Goal: Information Seeking & Learning: Check status

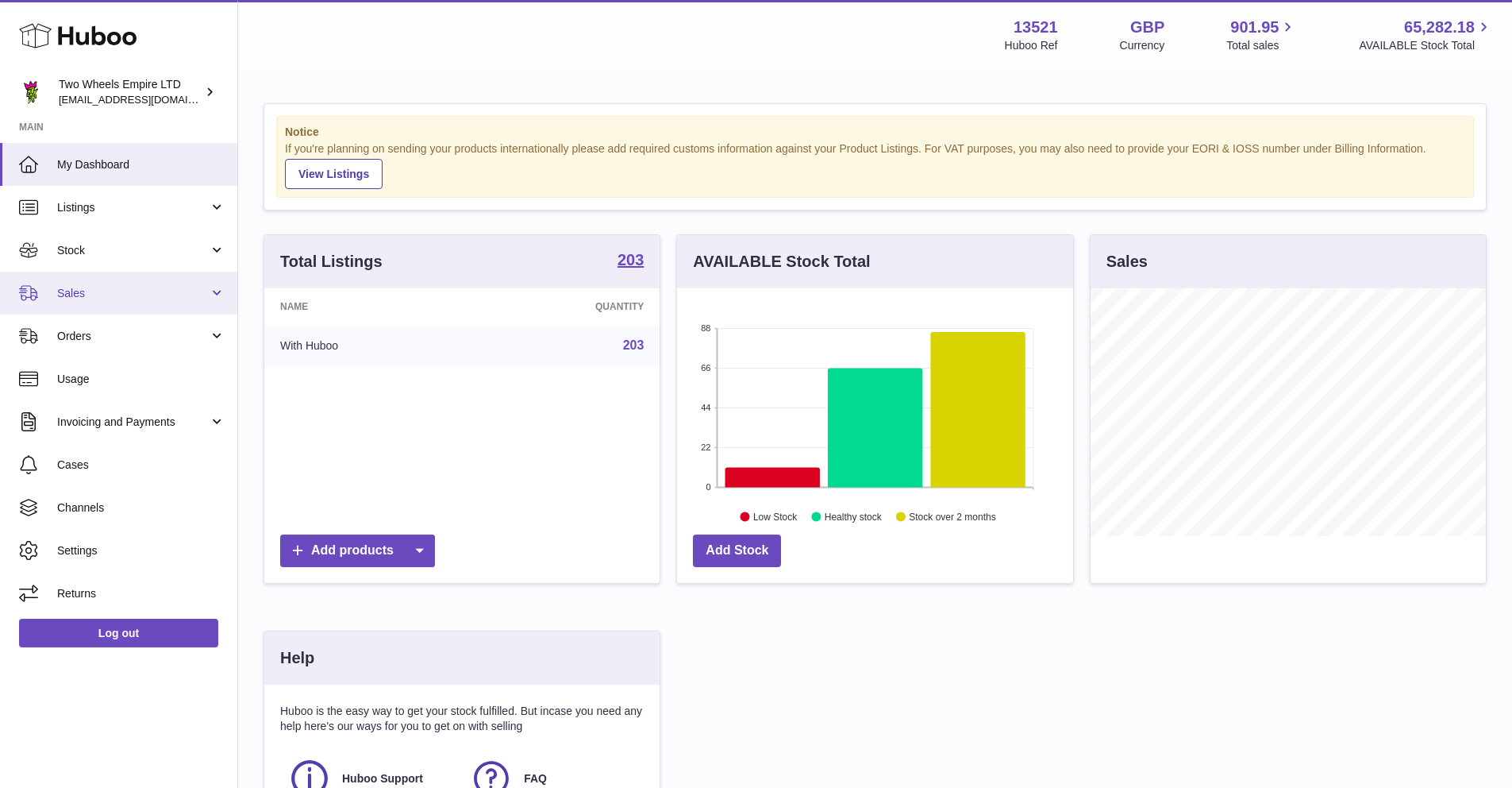
scroll to position [248, 396]
click at [112, 287] on span "Sales" at bounding box center [133, 294] width 151 height 15
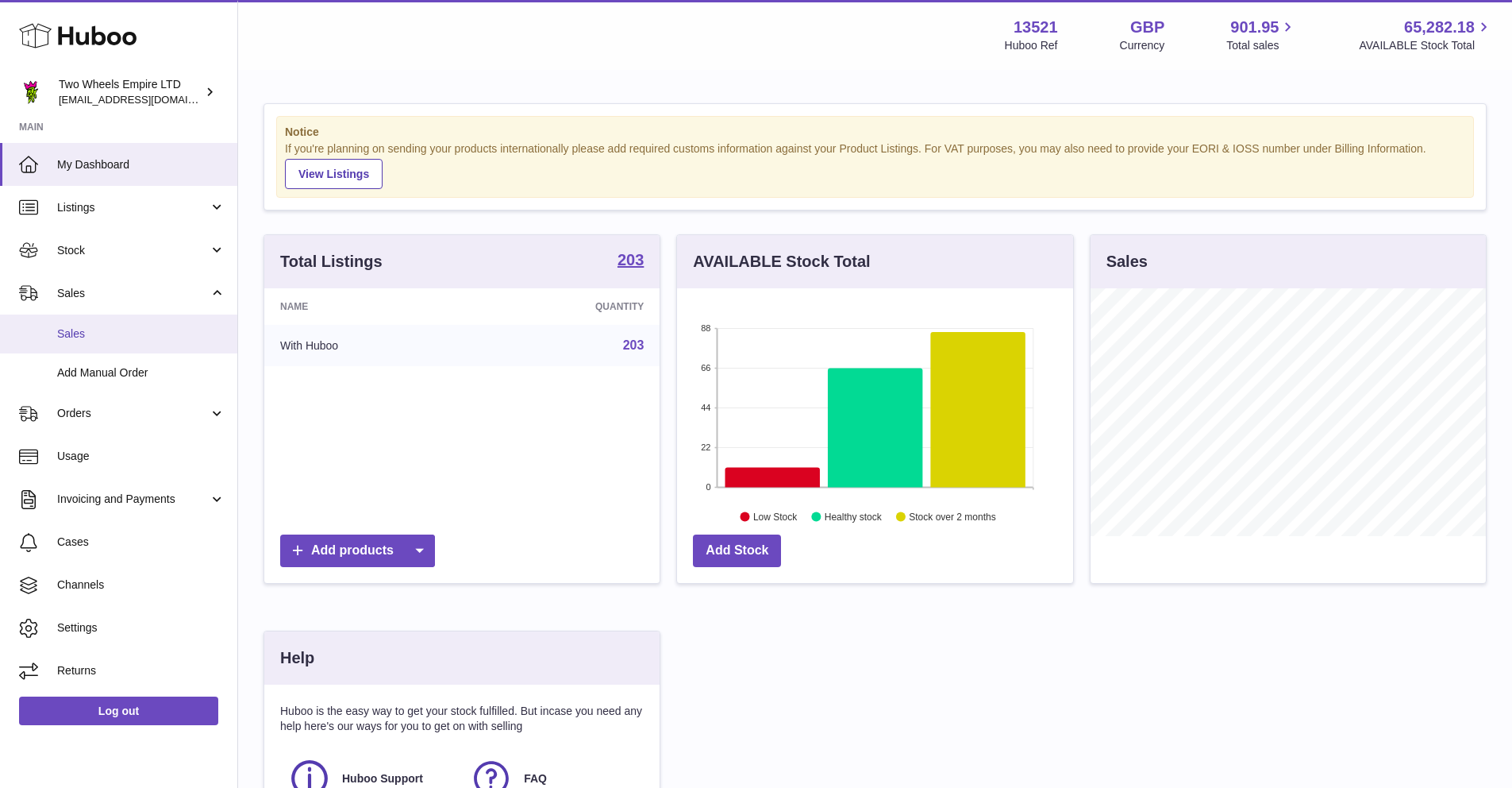
click at [95, 343] on link "Sales" at bounding box center [119, 334] width 237 height 39
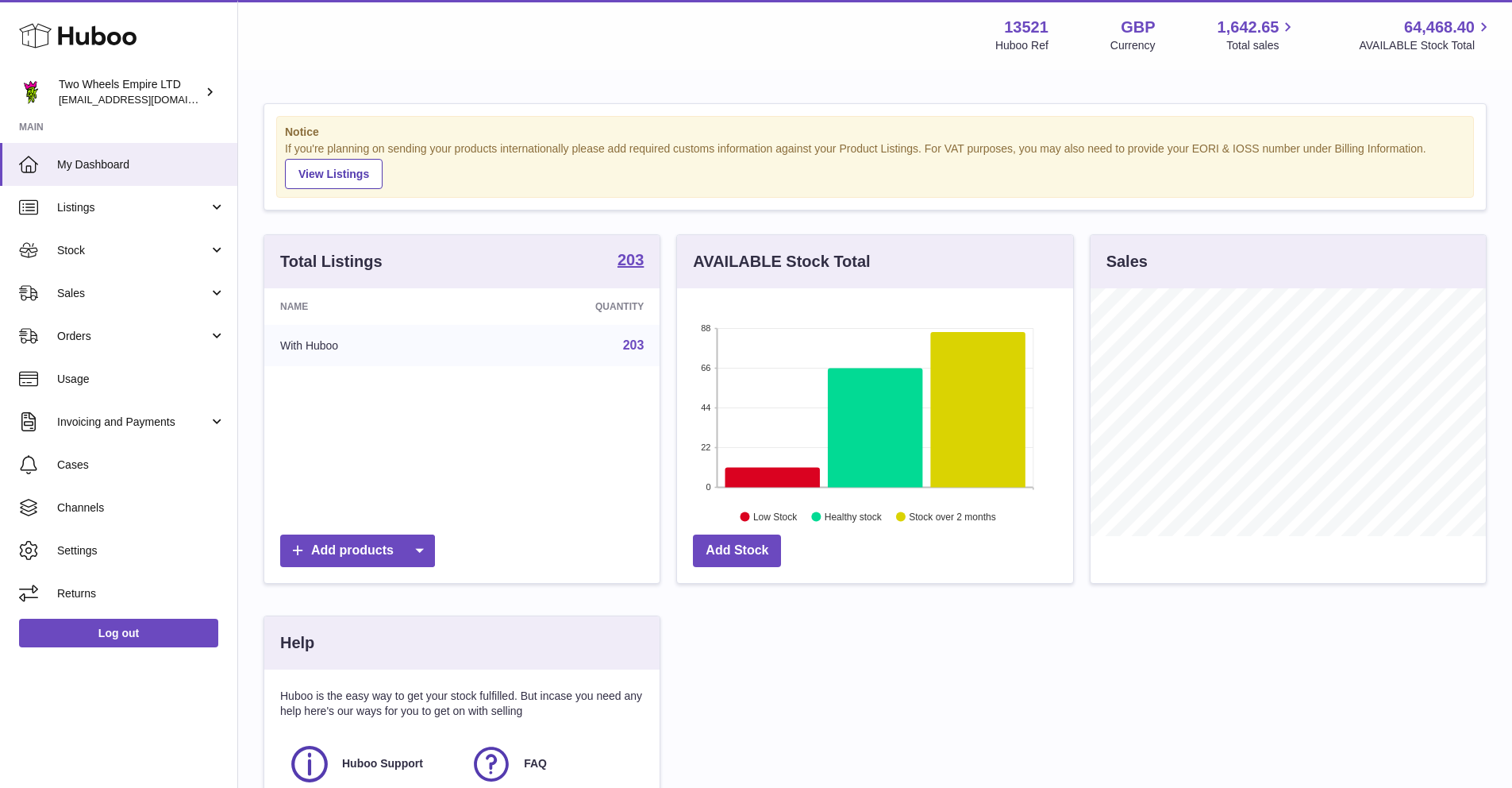
scroll to position [248, 396]
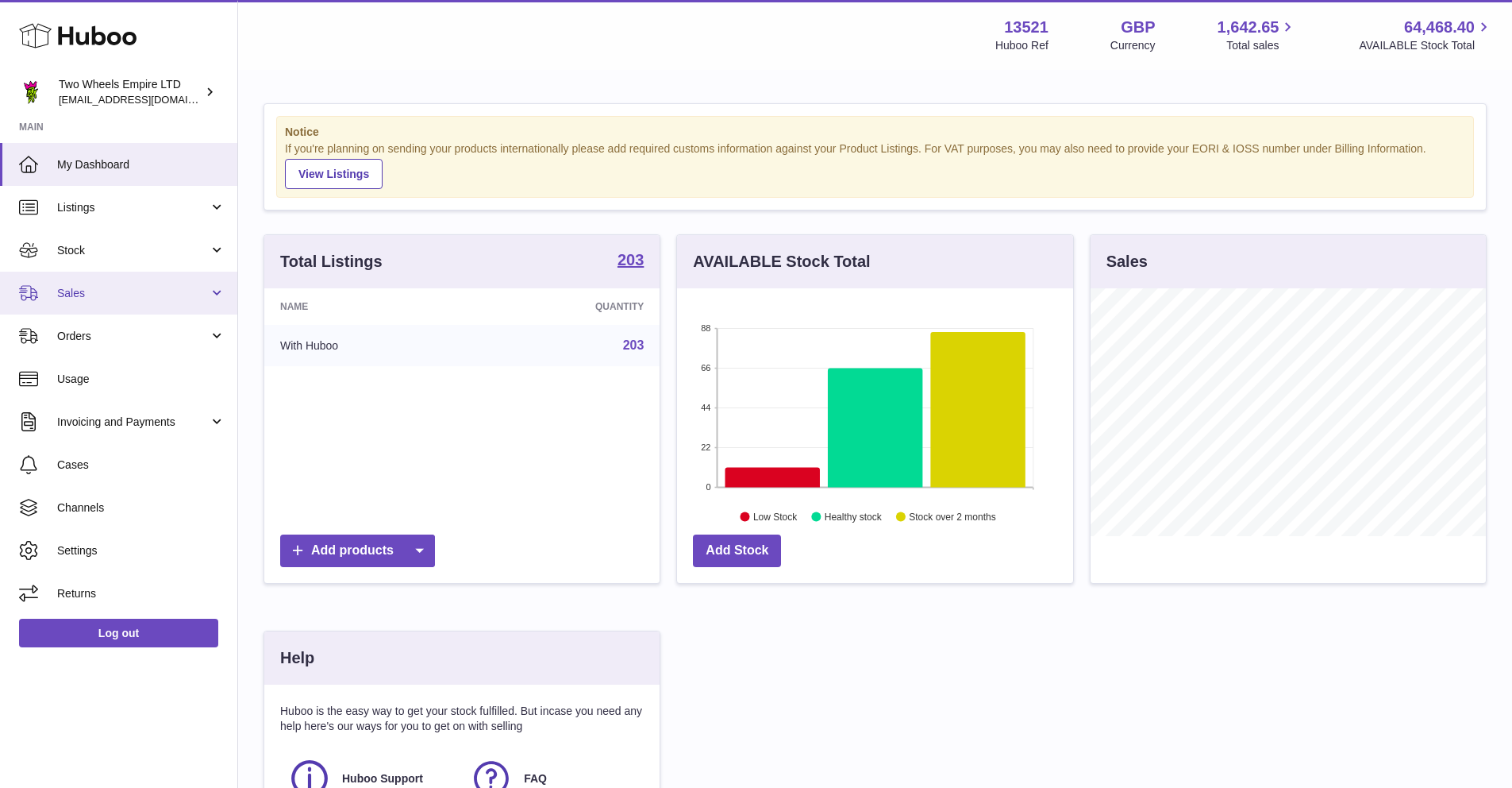
click at [195, 296] on span "Sales" at bounding box center [133, 294] width 151 height 15
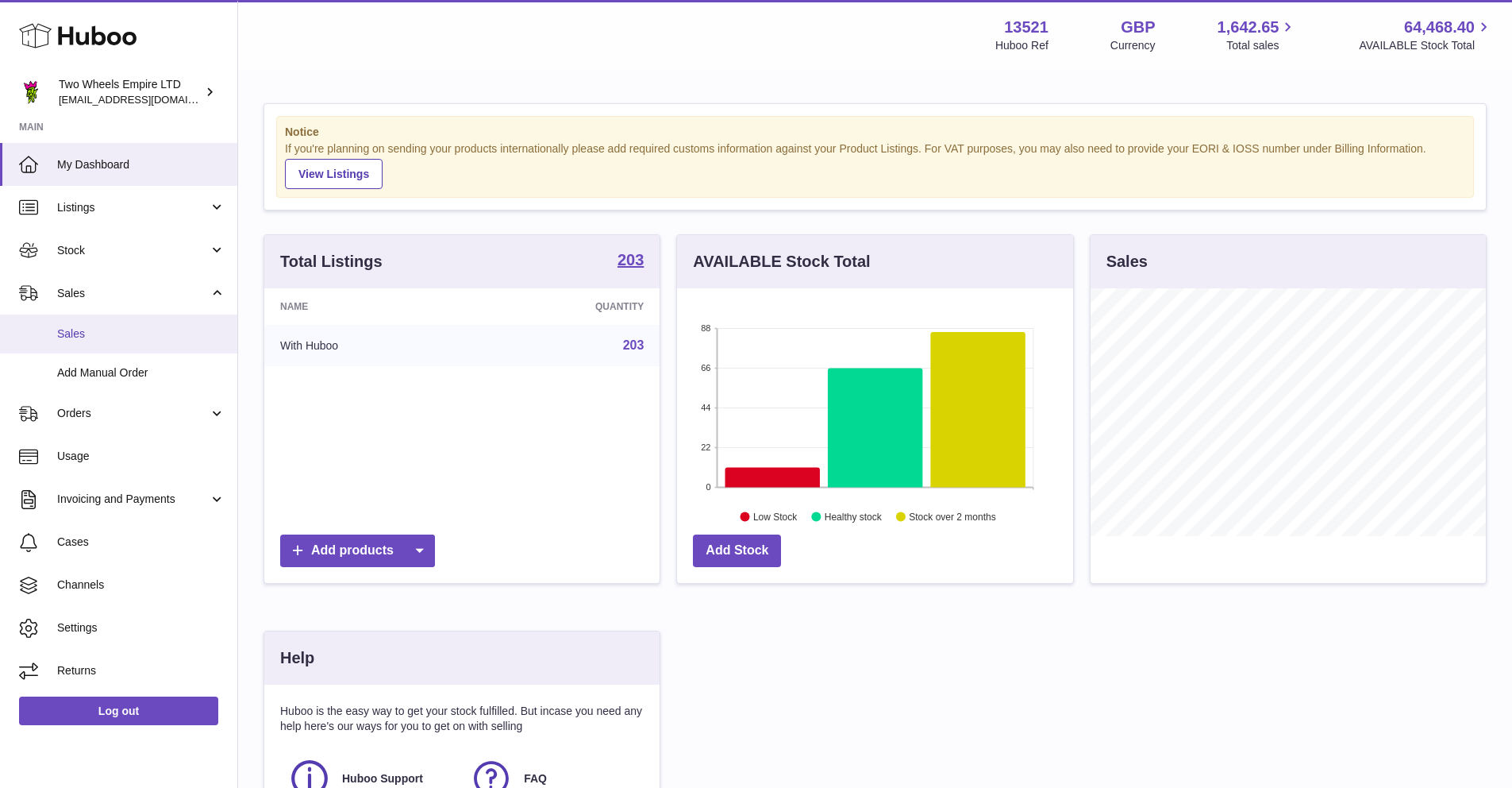
click at [120, 324] on link "Sales" at bounding box center [119, 334] width 237 height 39
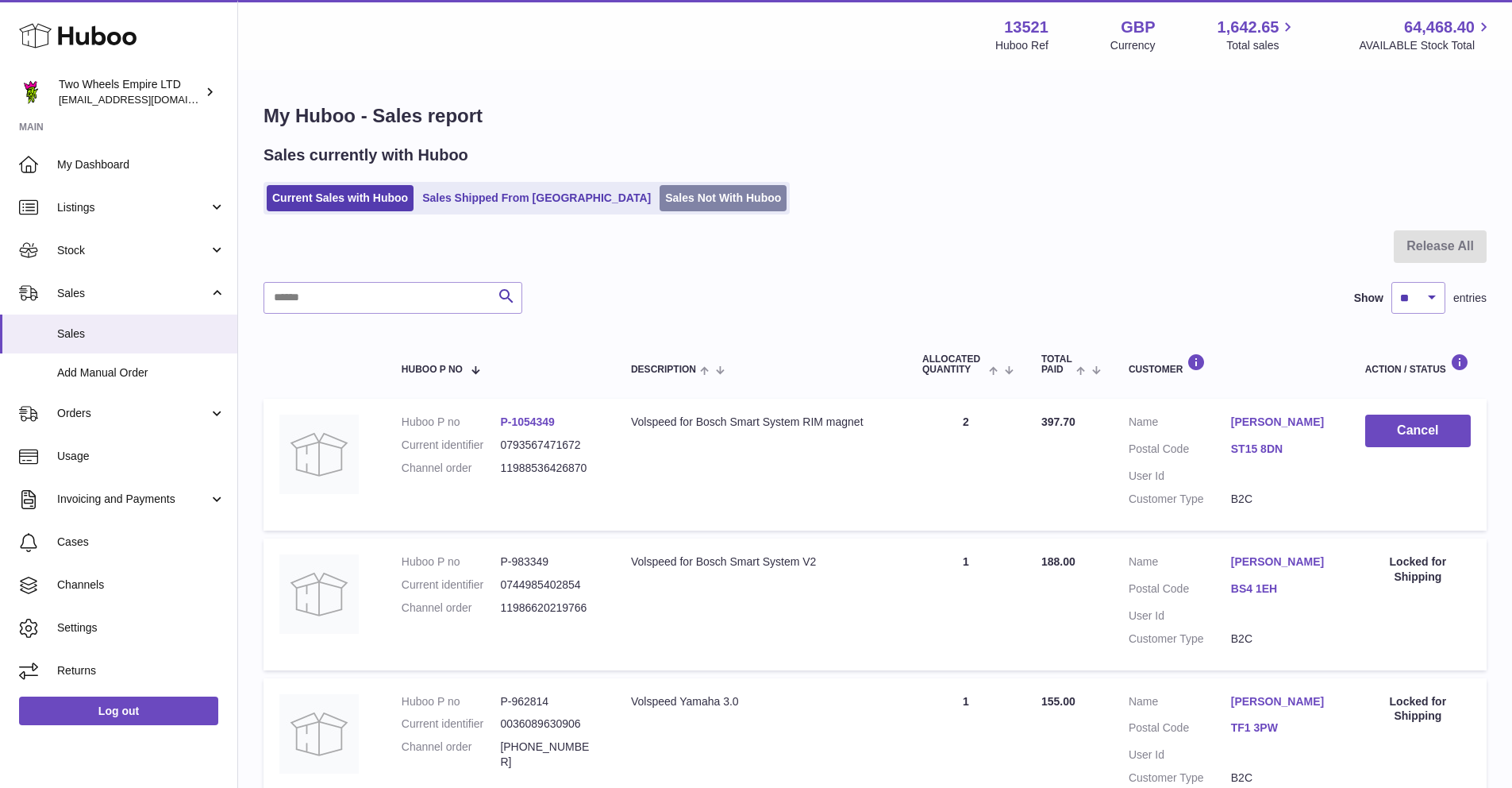
click at [659, 197] on link "Sales Not With Huboo" at bounding box center [723, 197] width 127 height 26
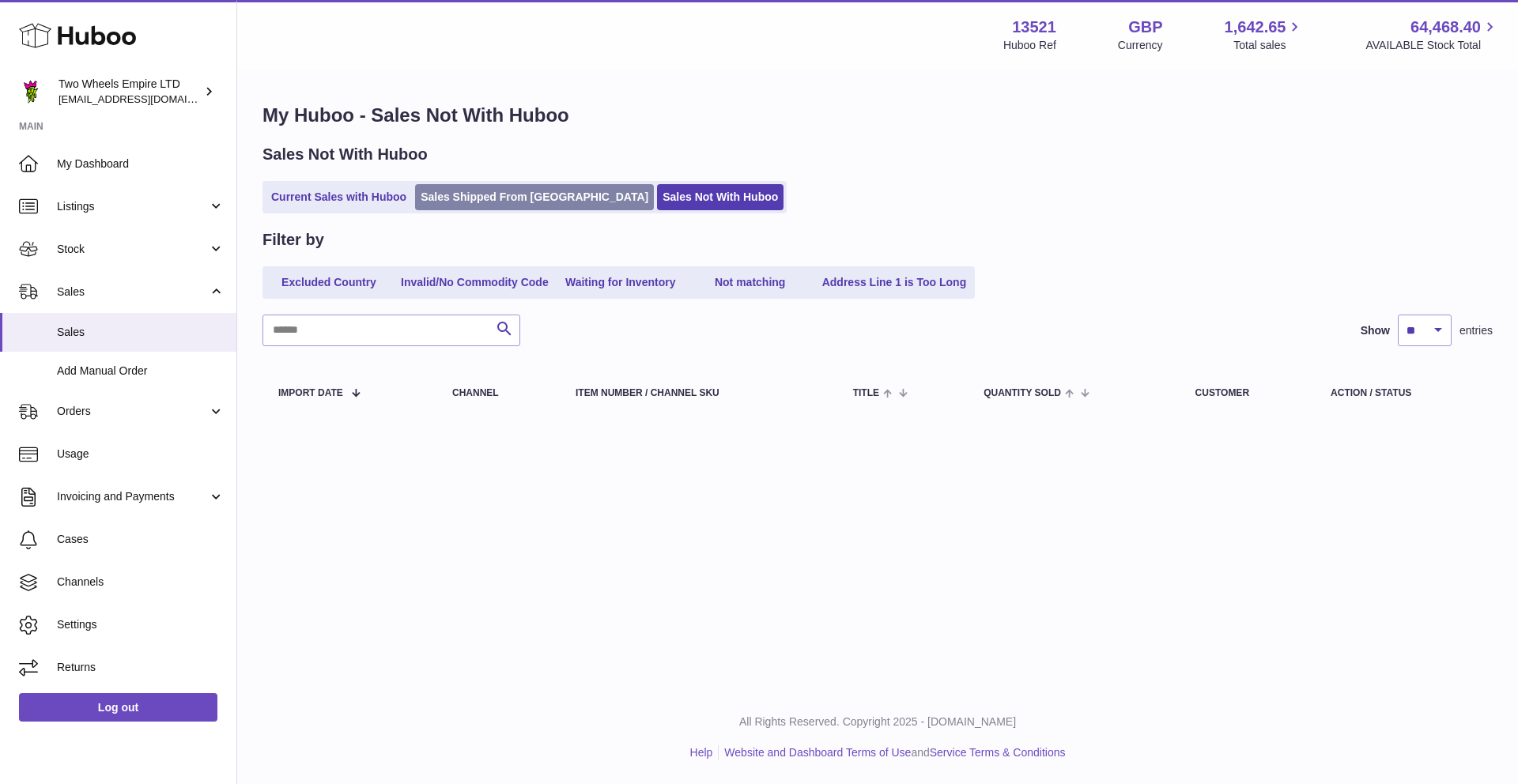
click at [495, 192] on link "Sales Shipped From [GEOGRAPHIC_DATA]" at bounding box center [535, 196] width 239 height 26
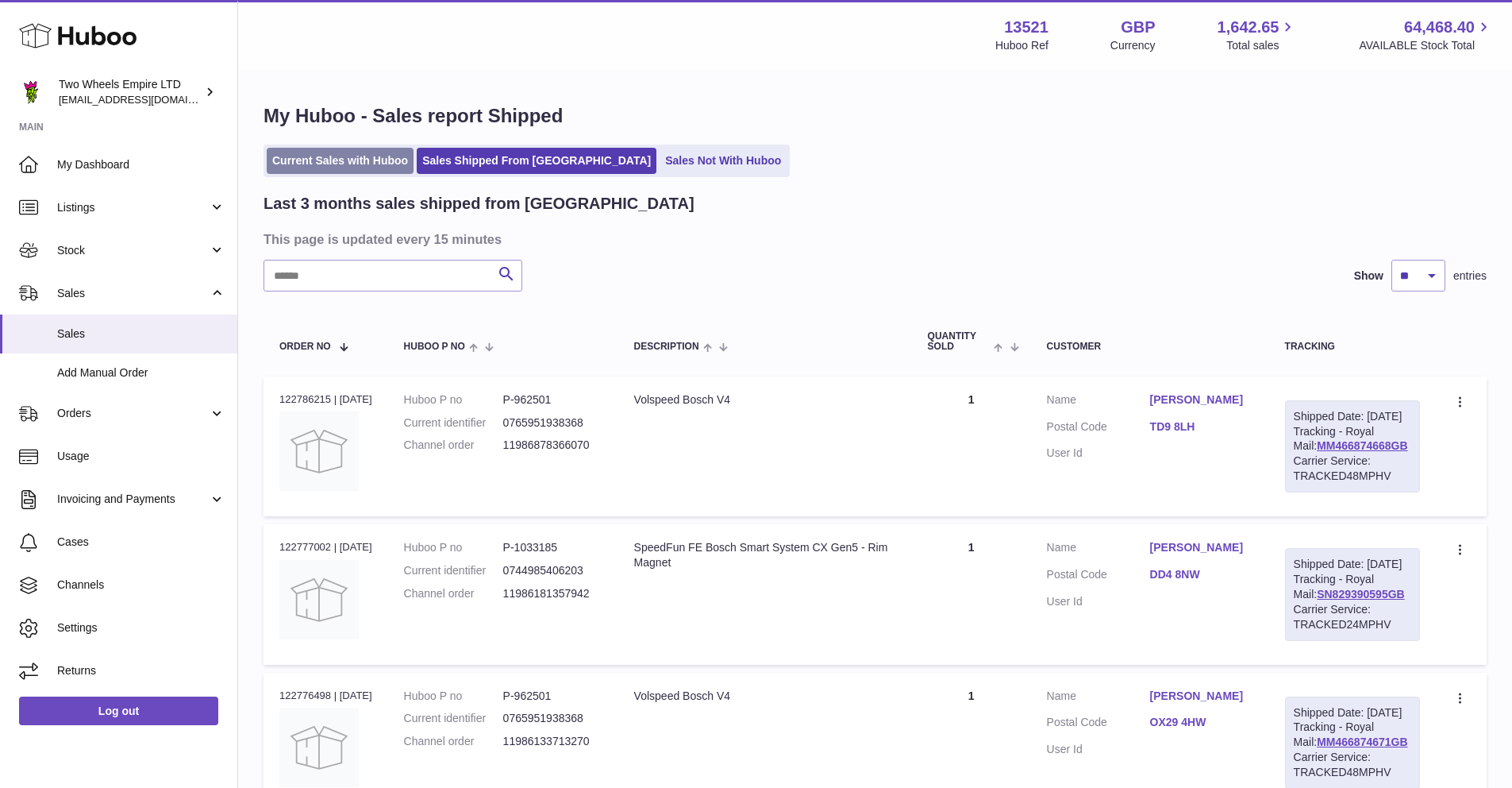
click at [356, 166] on link "Current Sales with Huboo" at bounding box center [340, 160] width 146 height 26
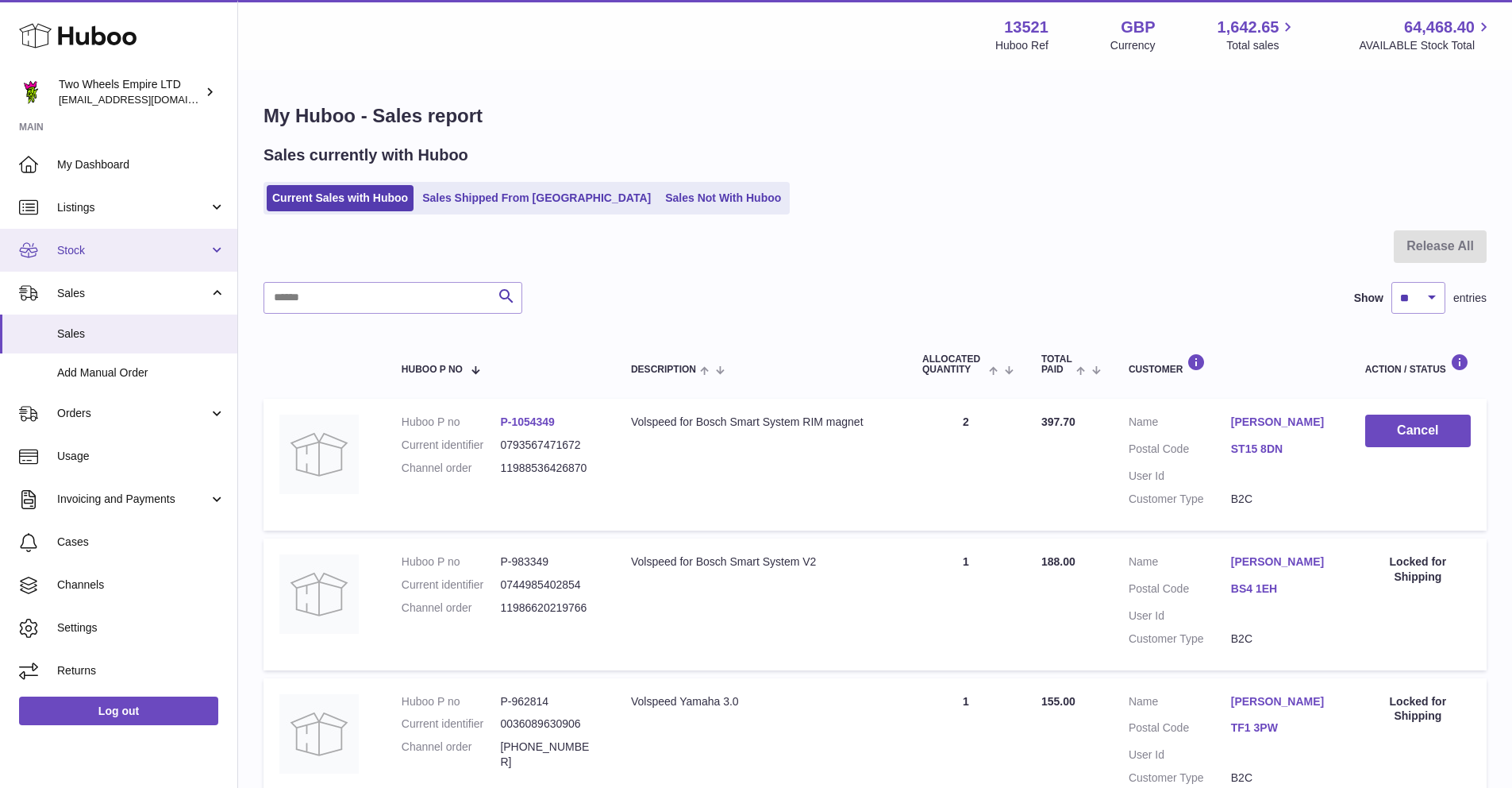
click at [116, 253] on span "Stock" at bounding box center [133, 251] width 151 height 15
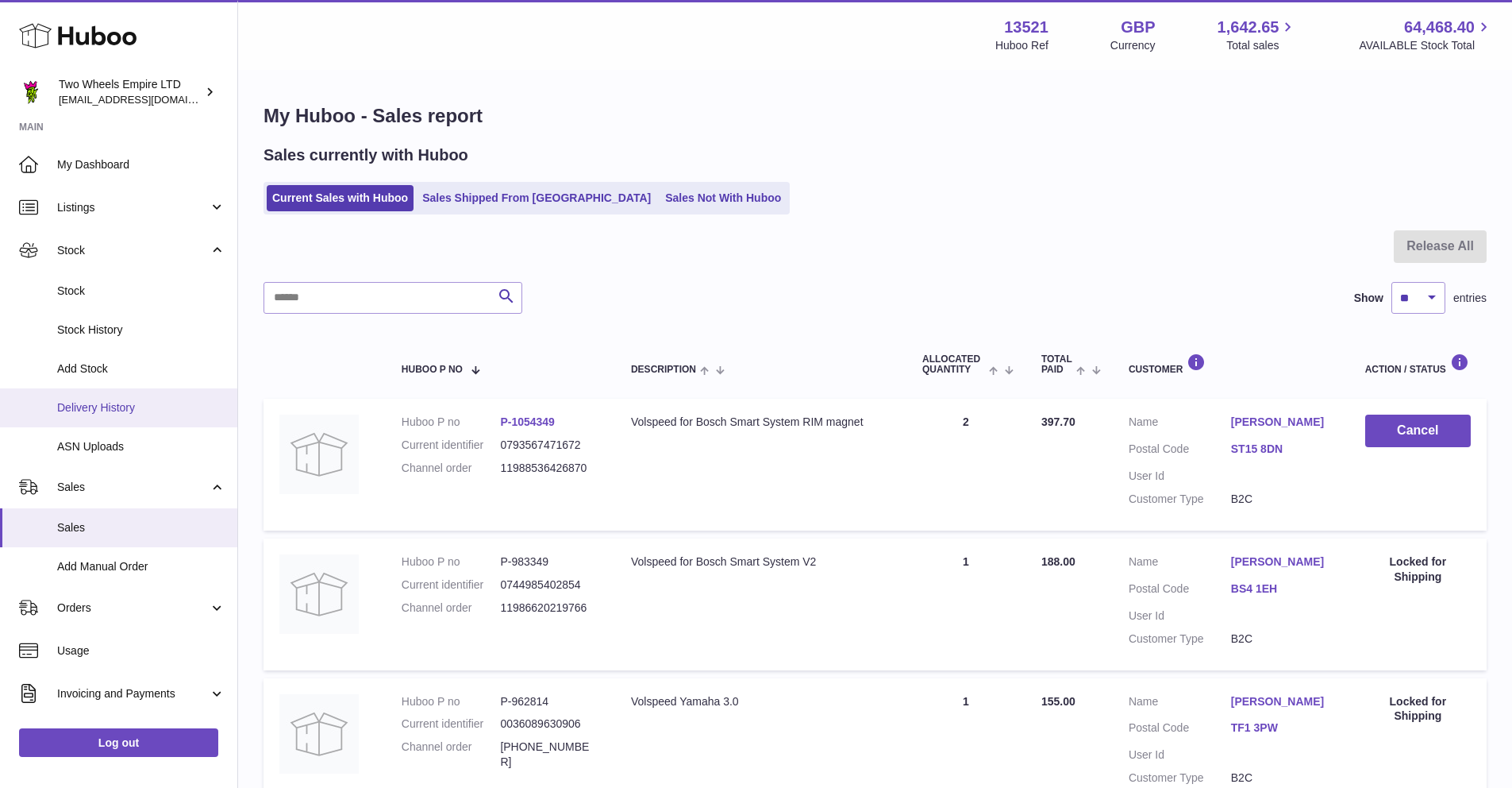
click at [106, 415] on link "Delivery History" at bounding box center [119, 408] width 237 height 39
